Goal: Navigation & Orientation: Find specific page/section

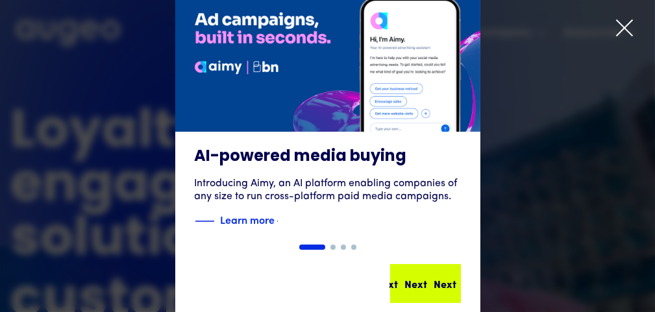
click at [459, 282] on div "Next" at bounding box center [470, 284] width 23 height 16
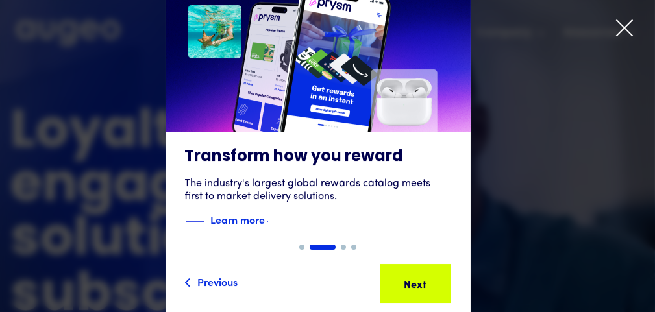
click at [448, 282] on div "Next Next Next Next" at bounding box center [419, 284] width 117 height 16
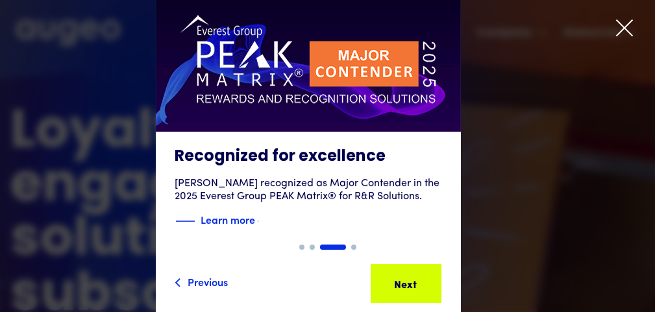
click at [633, 32] on icon at bounding box center [624, 27] width 19 height 19
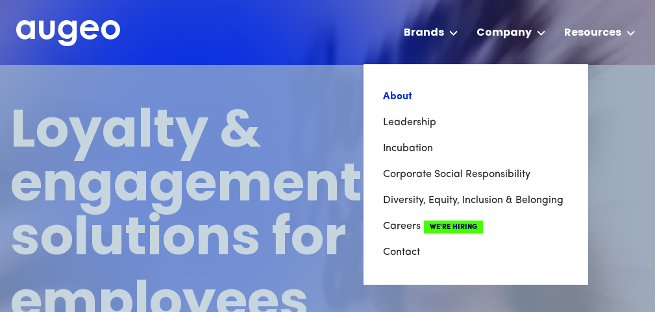
click at [401, 93] on link "About" at bounding box center [476, 97] width 186 height 26
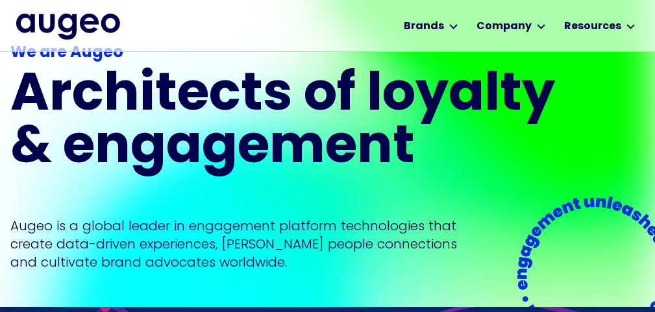
scroll to position [130, 0]
